Goal: Information Seeking & Learning: Learn about a topic

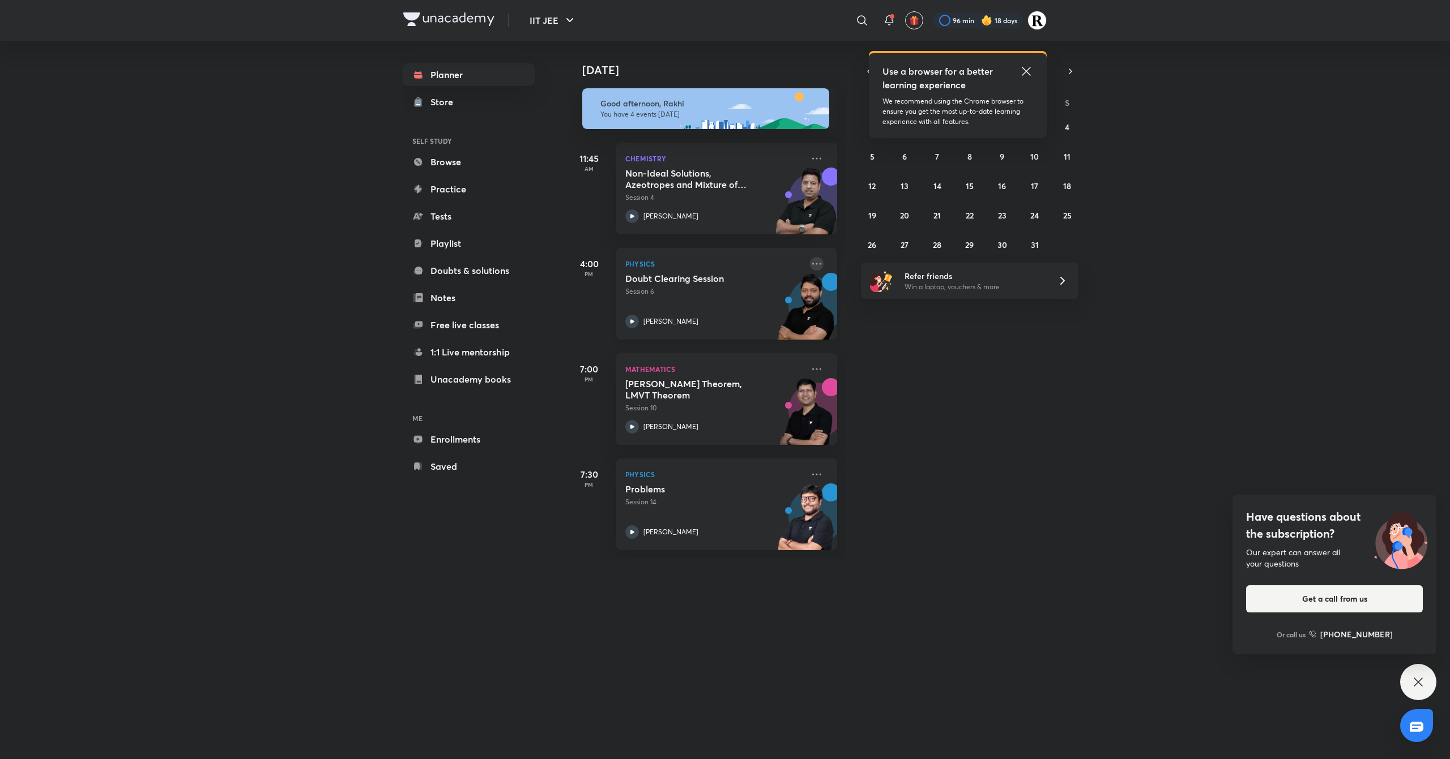
click at [812, 264] on icon at bounding box center [816, 264] width 9 height 2
click at [888, 362] on p "Go to course page" at bounding box center [892, 368] width 78 height 12
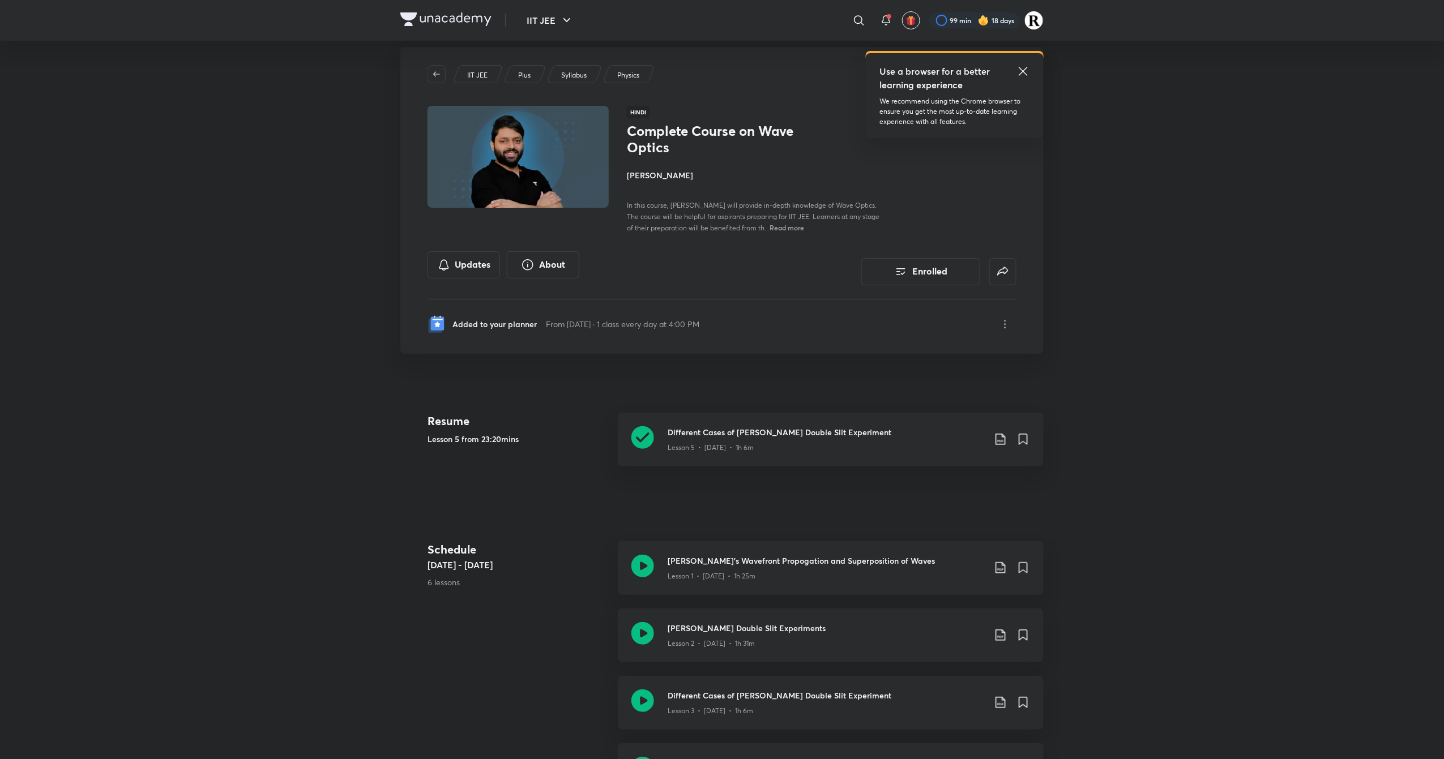
scroll to position [16, 0]
click at [1022, 71] on icon at bounding box center [1024, 72] width 14 height 14
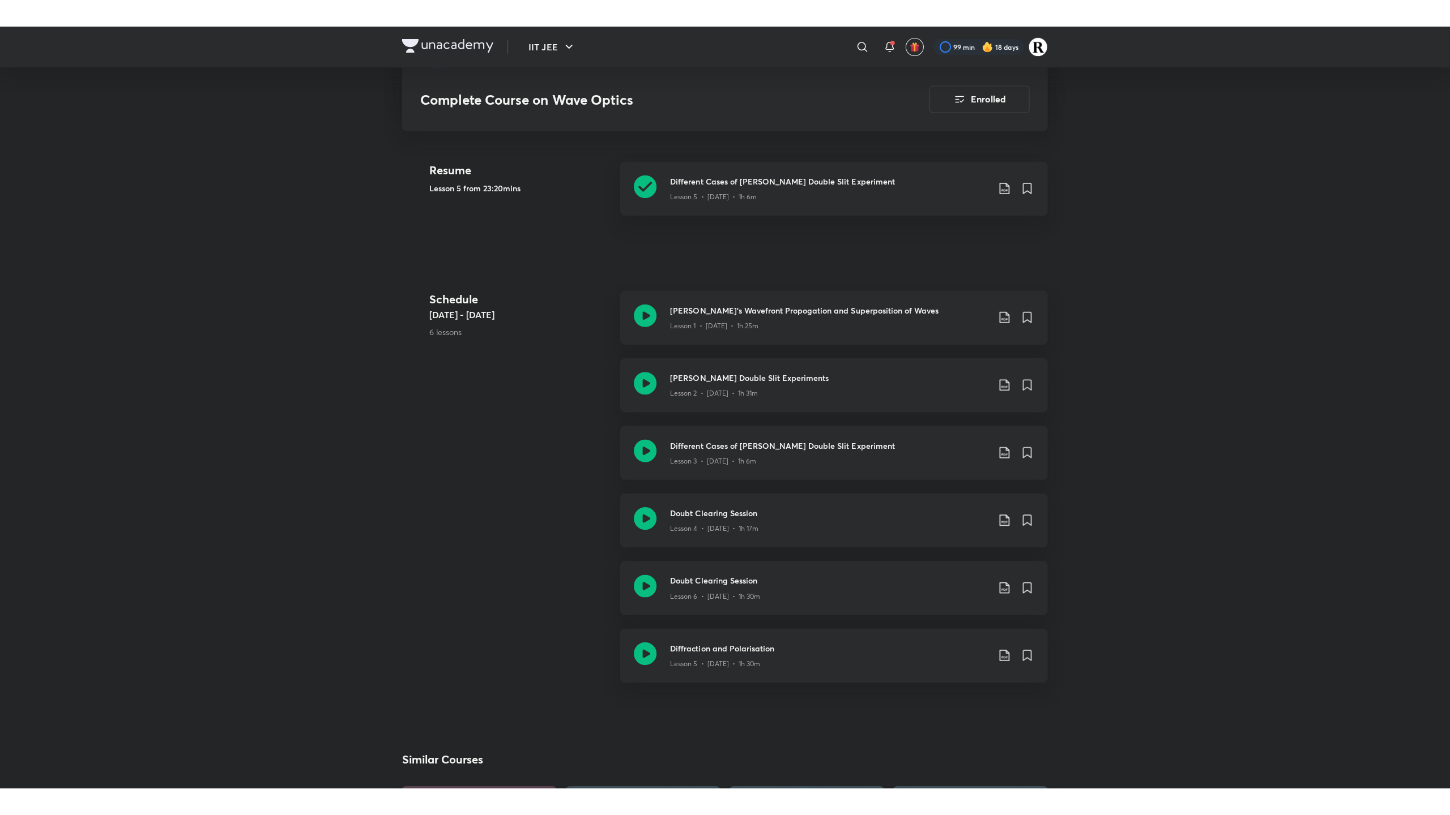
scroll to position [295, 0]
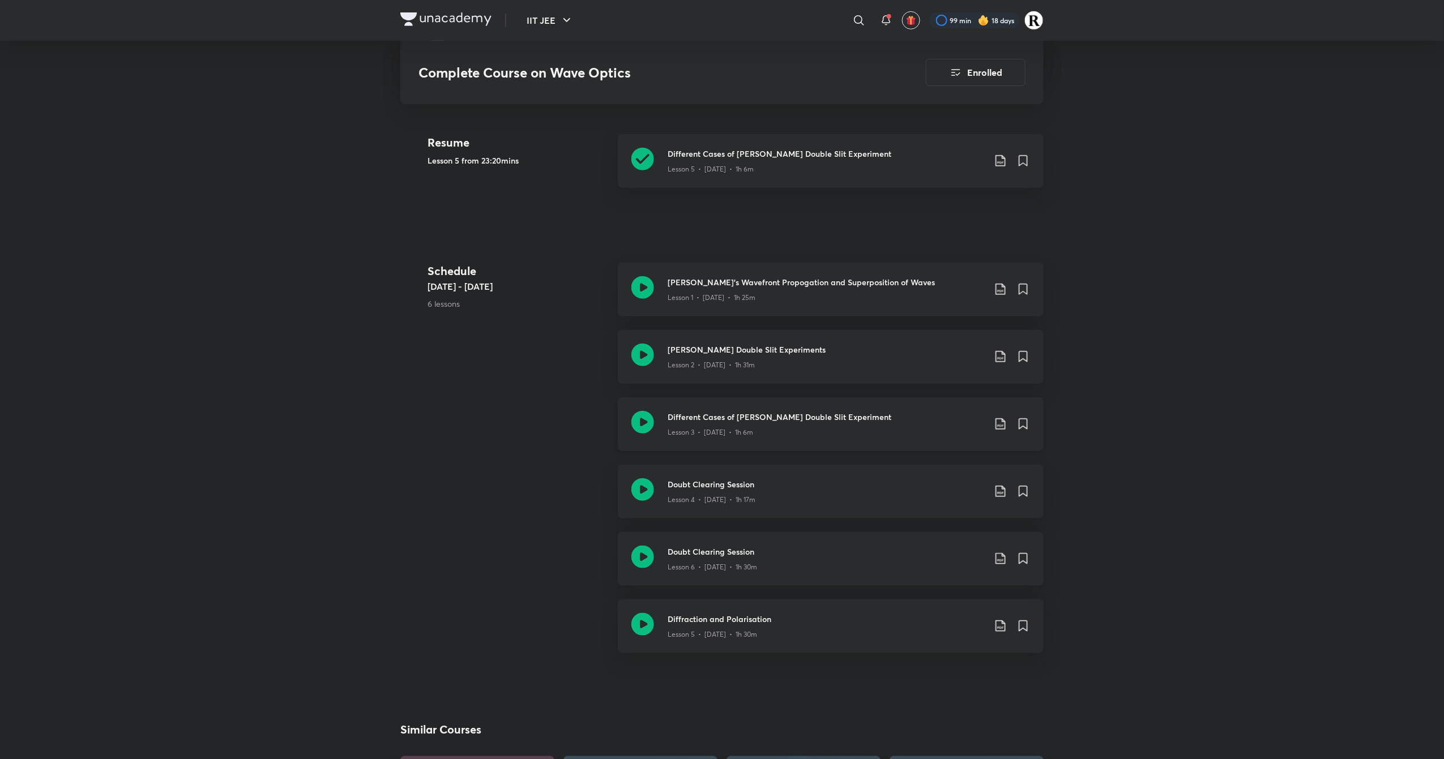
click at [643, 425] on icon at bounding box center [642, 422] width 23 height 23
